Goal: Information Seeking & Learning: Learn about a topic

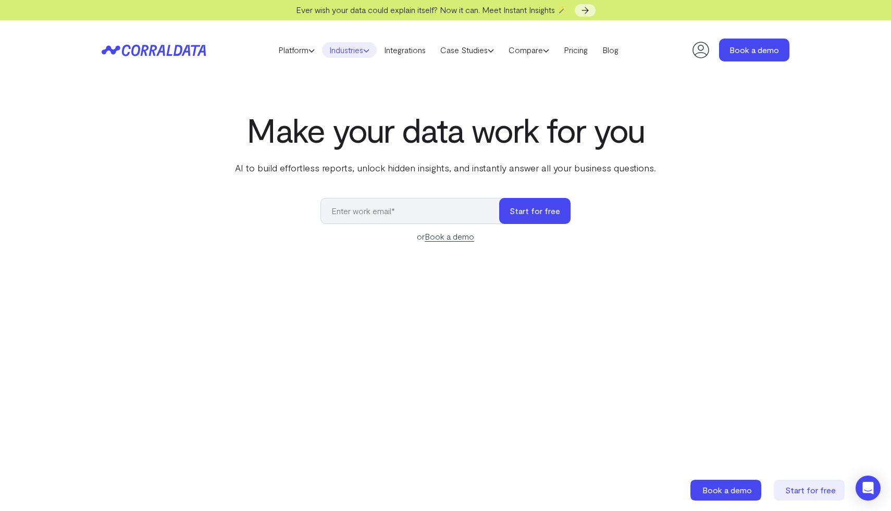
click at [336, 54] on link "Industries" at bounding box center [349, 50] width 55 height 16
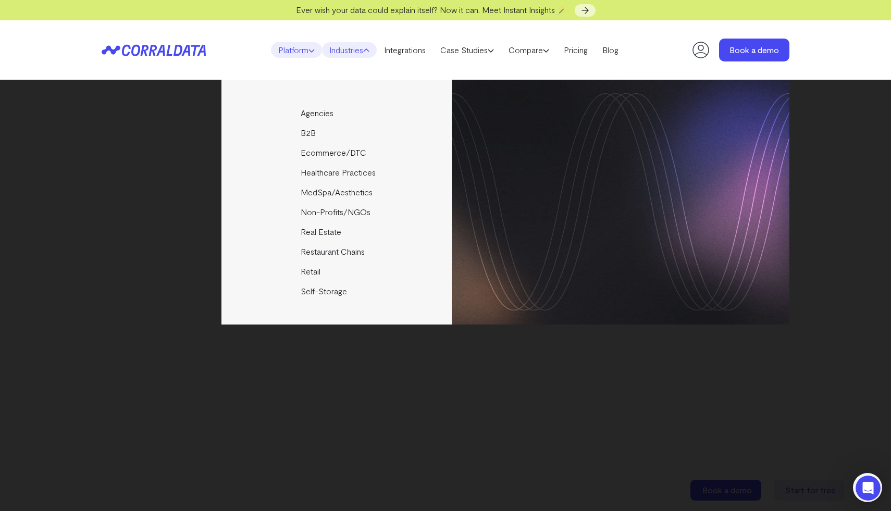
click at [291, 46] on link "Platform" at bounding box center [296, 50] width 51 height 16
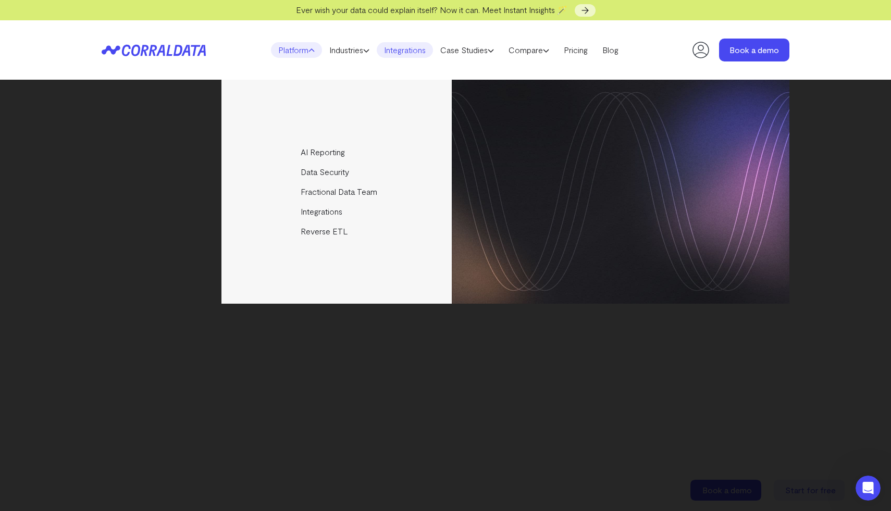
click at [405, 54] on link "Integrations" at bounding box center [405, 50] width 56 height 16
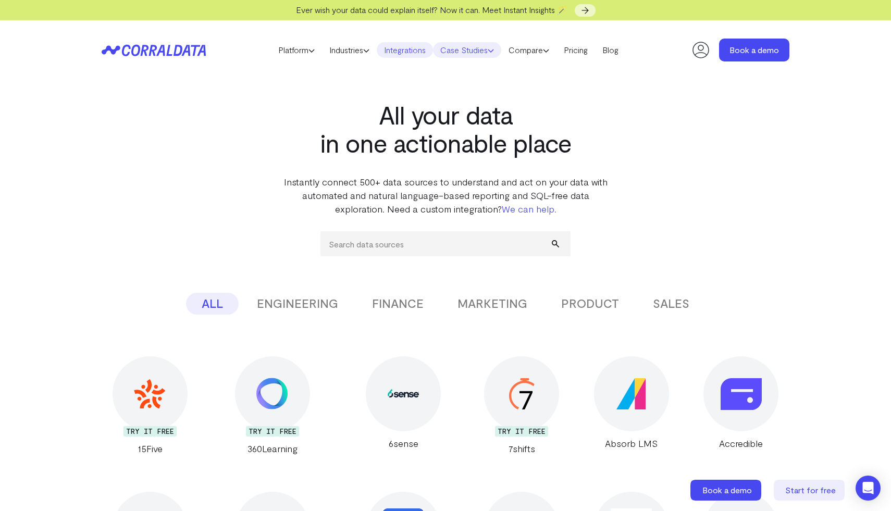
click at [471, 51] on link "Case Studies" at bounding box center [467, 50] width 68 height 16
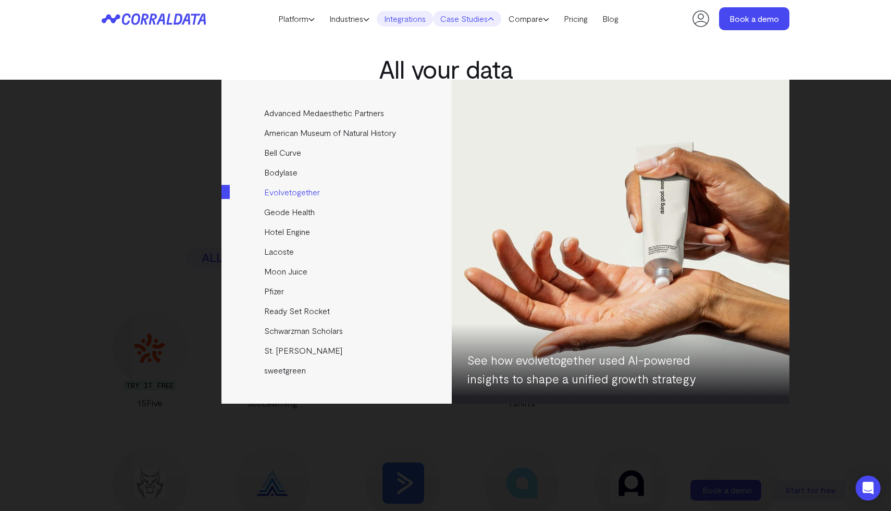
scroll to position [20, 0]
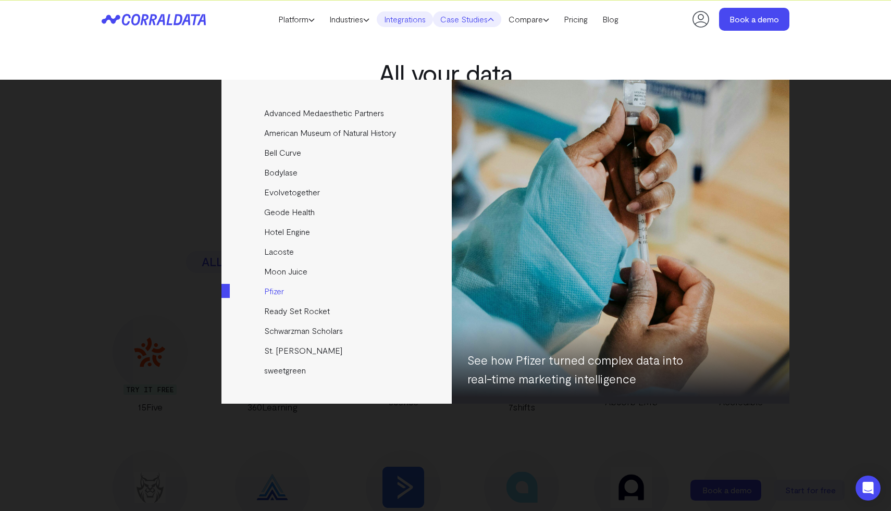
click at [279, 292] on link "Pfizer" at bounding box center [338, 291] width 232 height 20
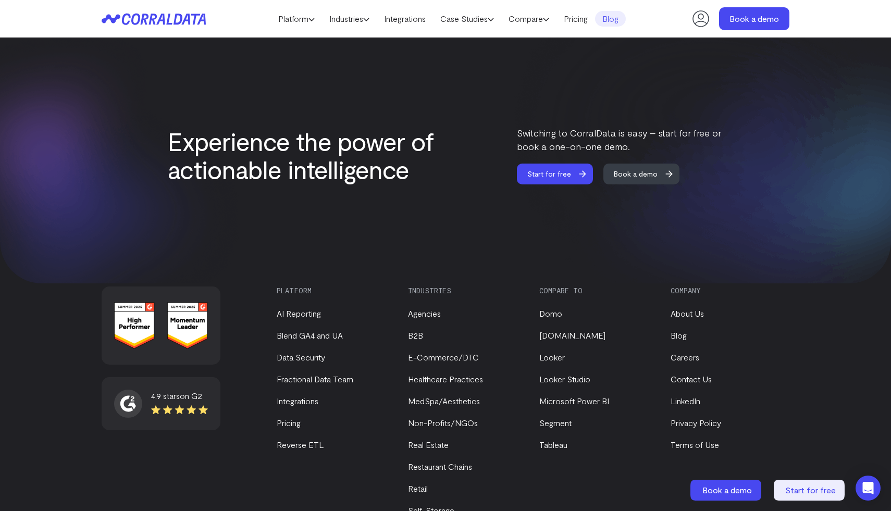
scroll to position [1781, 0]
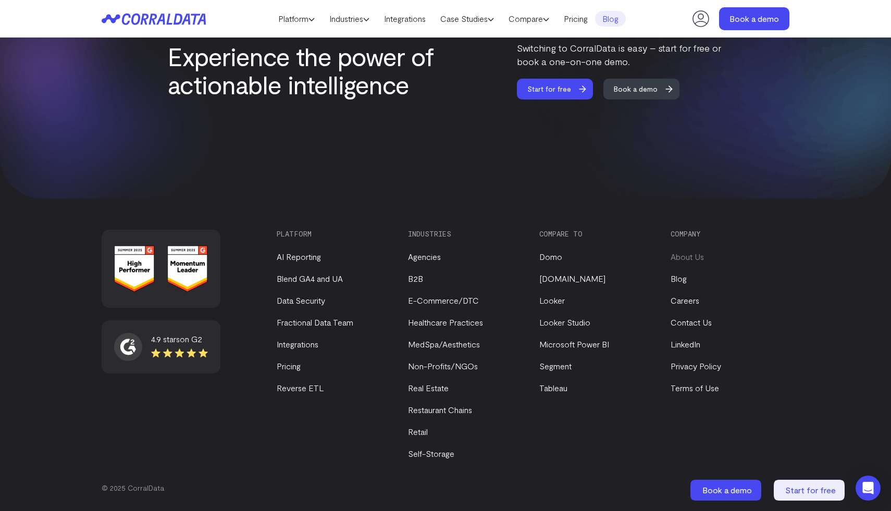
click at [690, 255] on link "About Us" at bounding box center [687, 257] width 33 height 10
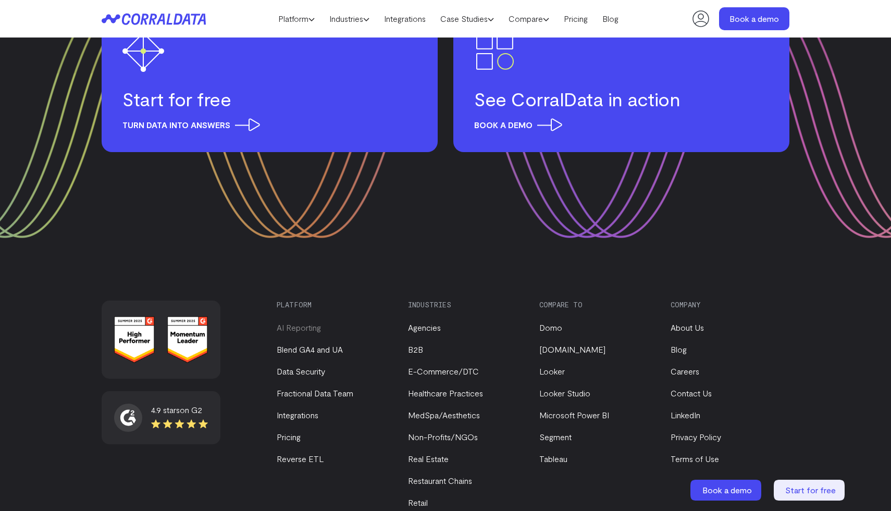
scroll to position [1357, 0]
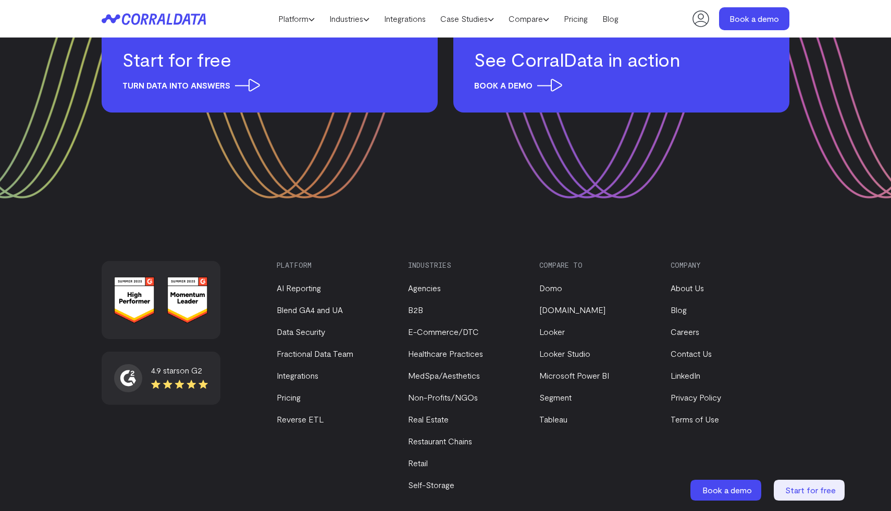
click at [188, 365] on span "on G2" at bounding box center [191, 370] width 22 height 10
